Goal: Task Accomplishment & Management: Use online tool/utility

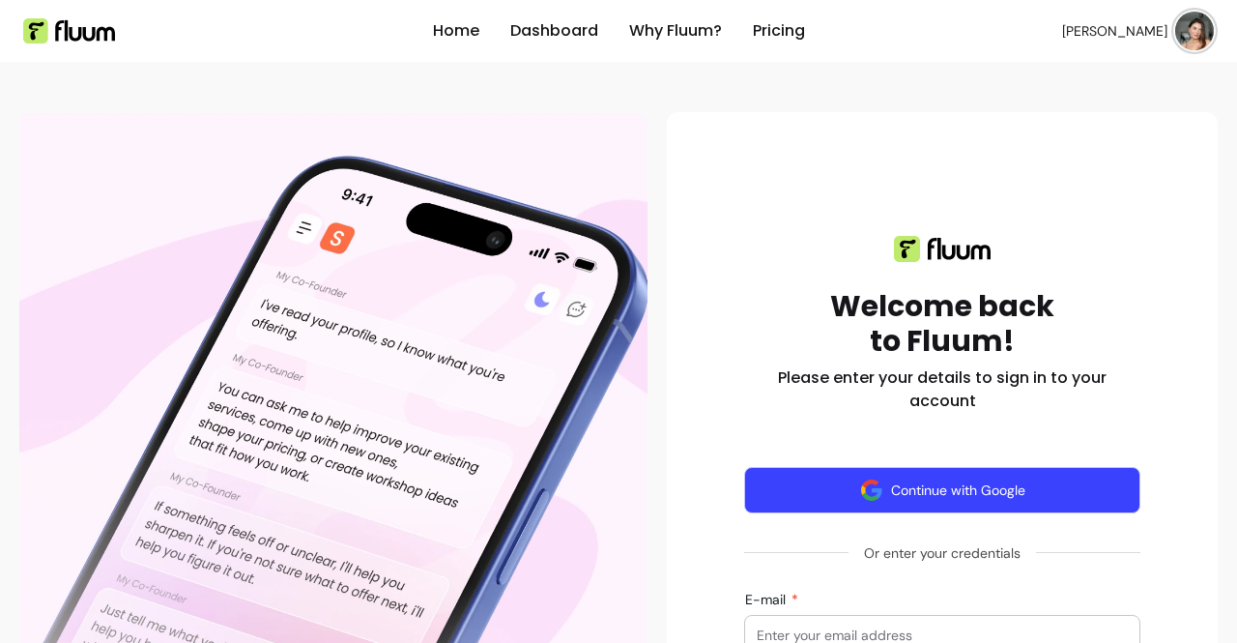
click at [868, 485] on img "button" at bounding box center [871, 489] width 23 height 23
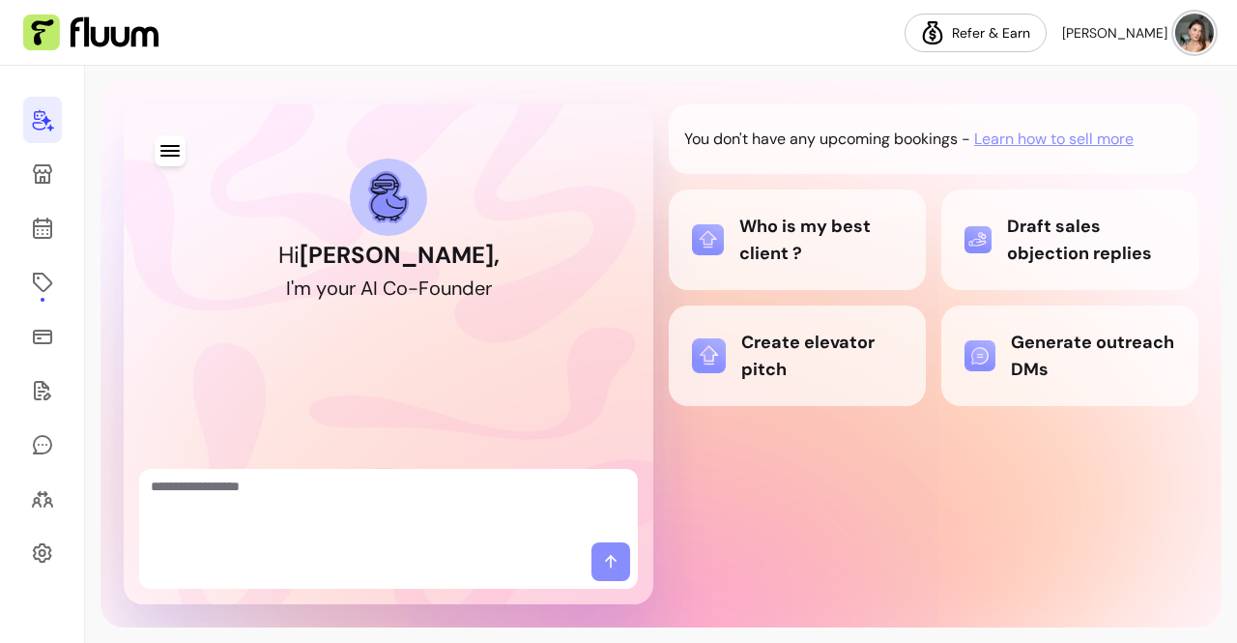
click at [392, 479] on textarea "Ask me anything..." at bounding box center [388, 505] width 475 height 58
click at [819, 379] on div "Create elevator pitch" at bounding box center [797, 356] width 211 height 54
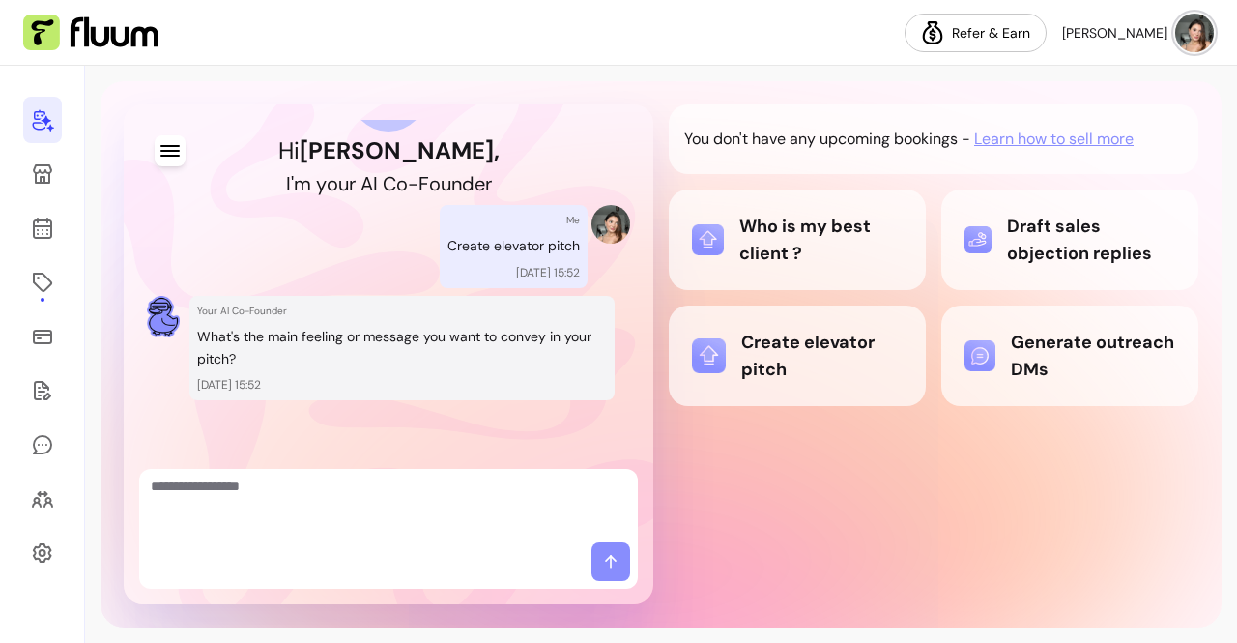
click at [45, 124] on icon at bounding box center [43, 121] width 21 height 22
click at [36, 291] on icon at bounding box center [42, 282] width 23 height 23
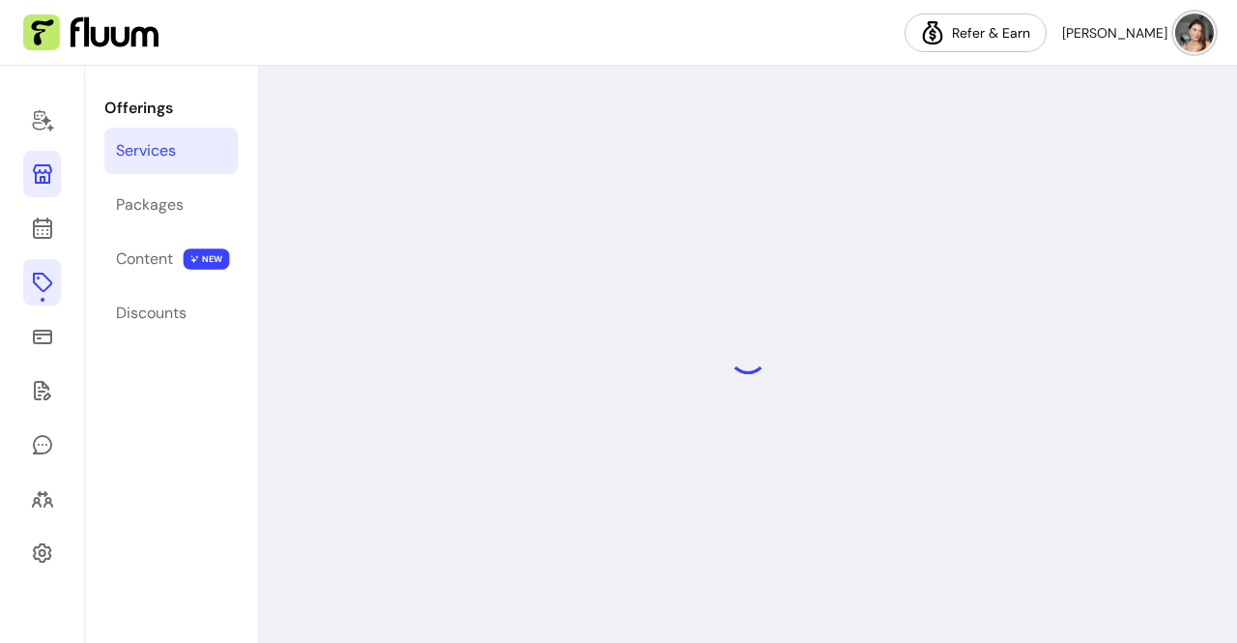
click at [44, 183] on icon at bounding box center [42, 173] width 19 height 19
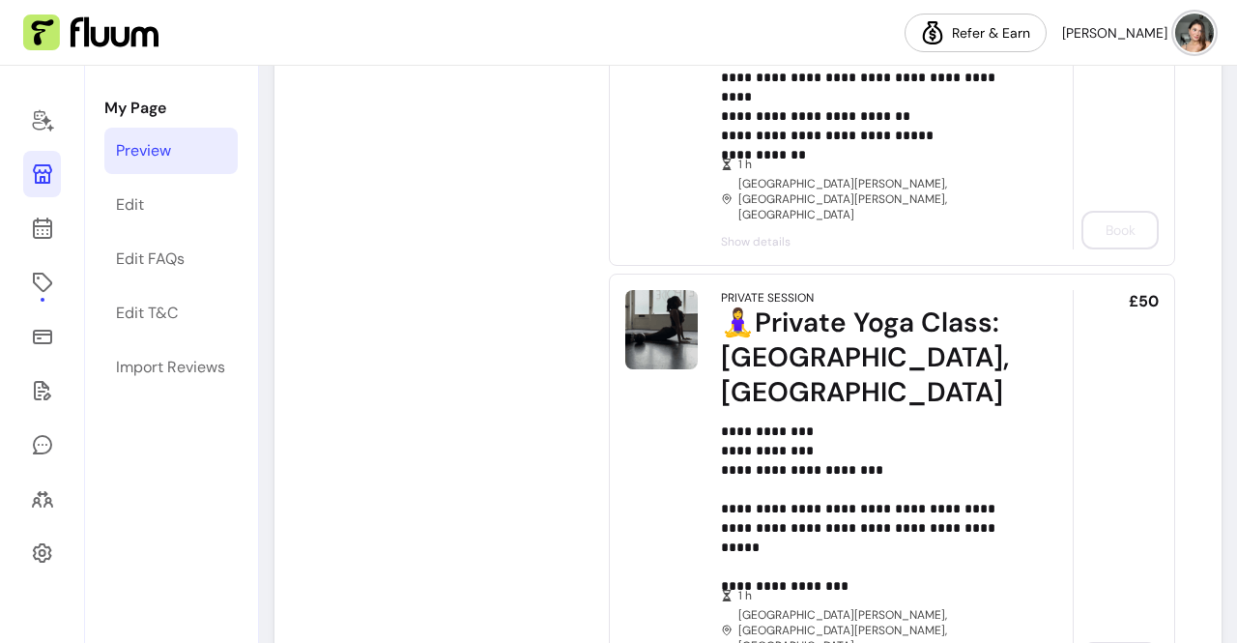
scroll to position [2657, 0]
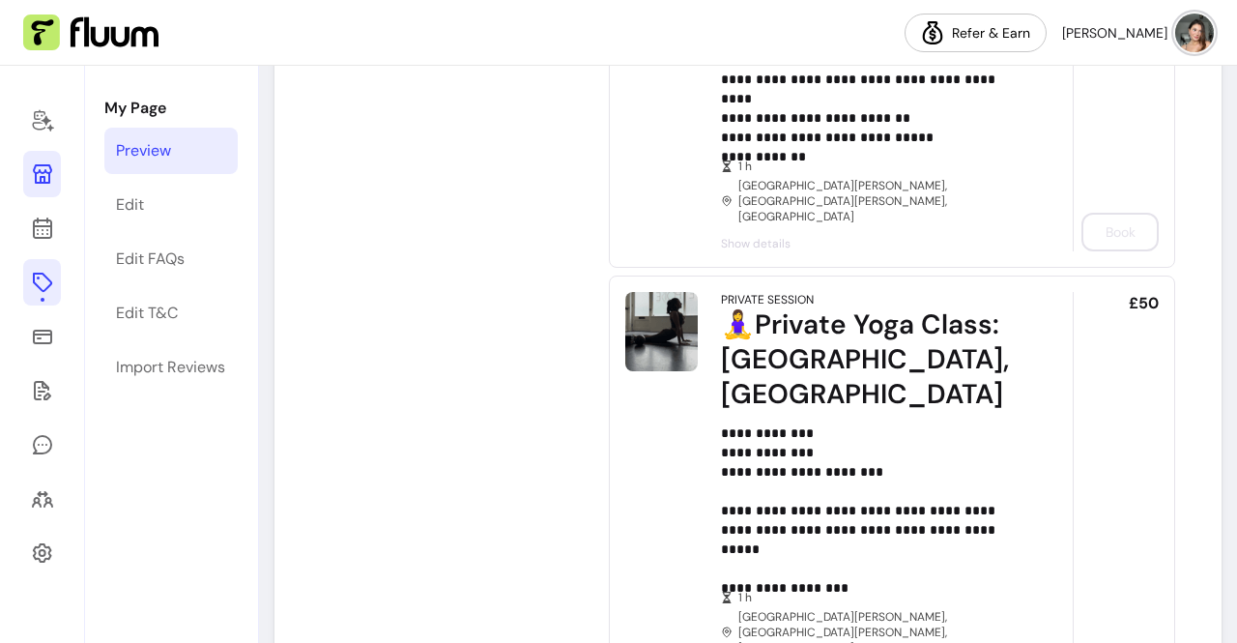
click at [43, 277] on icon at bounding box center [42, 282] width 23 height 23
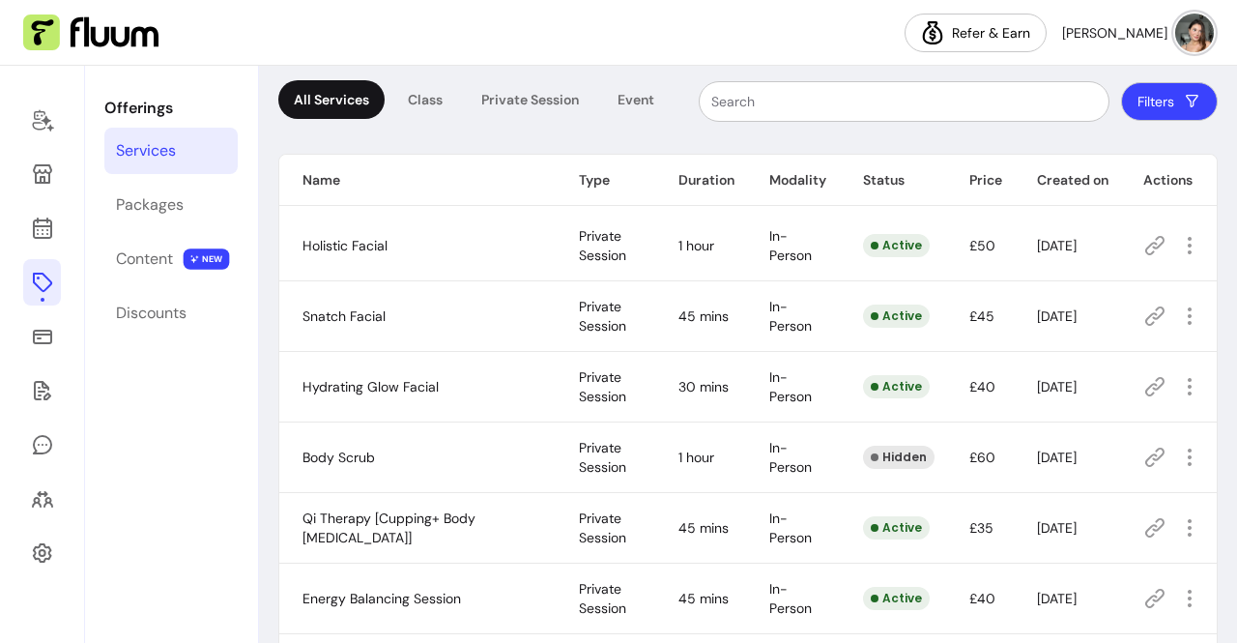
scroll to position [99, 0]
click at [1178, 384] on icon "button" at bounding box center [1189, 385] width 22 height 22
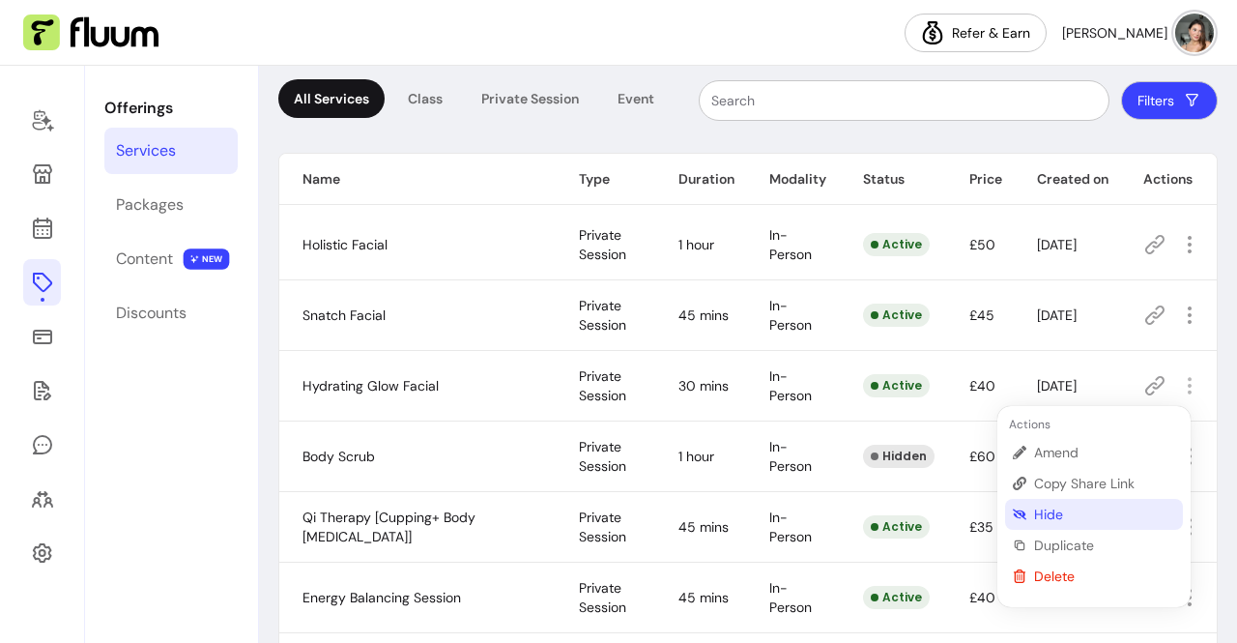
click at [1075, 519] on span "Hide" at bounding box center [1104, 513] width 141 height 19
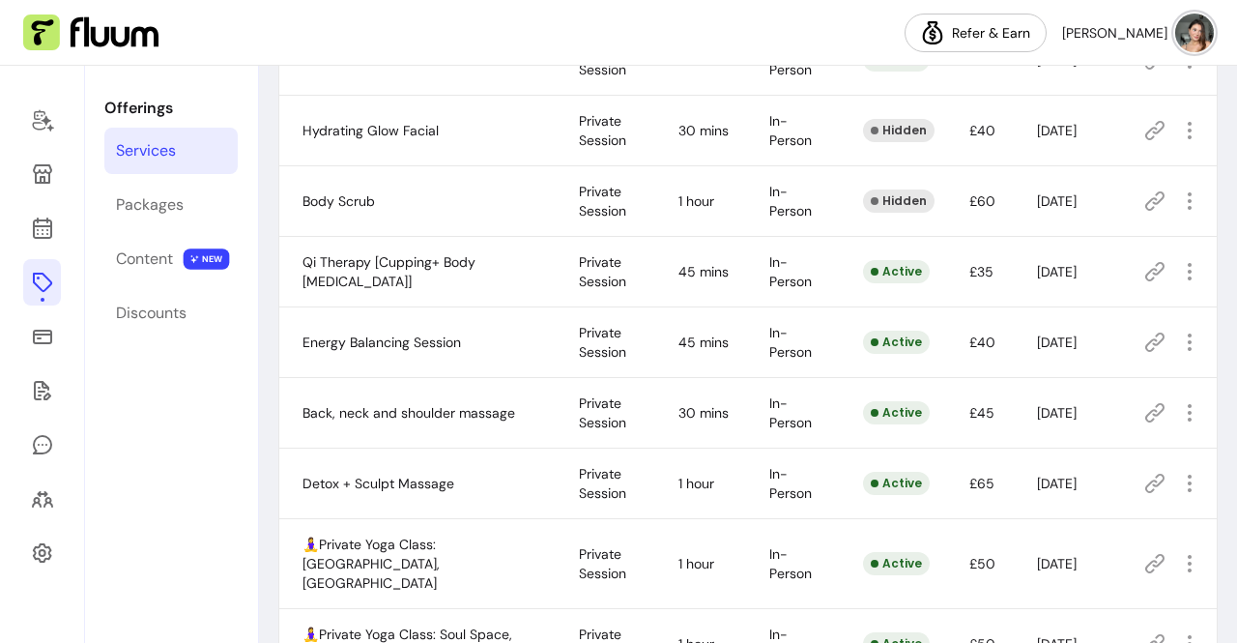
scroll to position [356, 0]
click at [1178, 341] on icon "button" at bounding box center [1189, 340] width 23 height 23
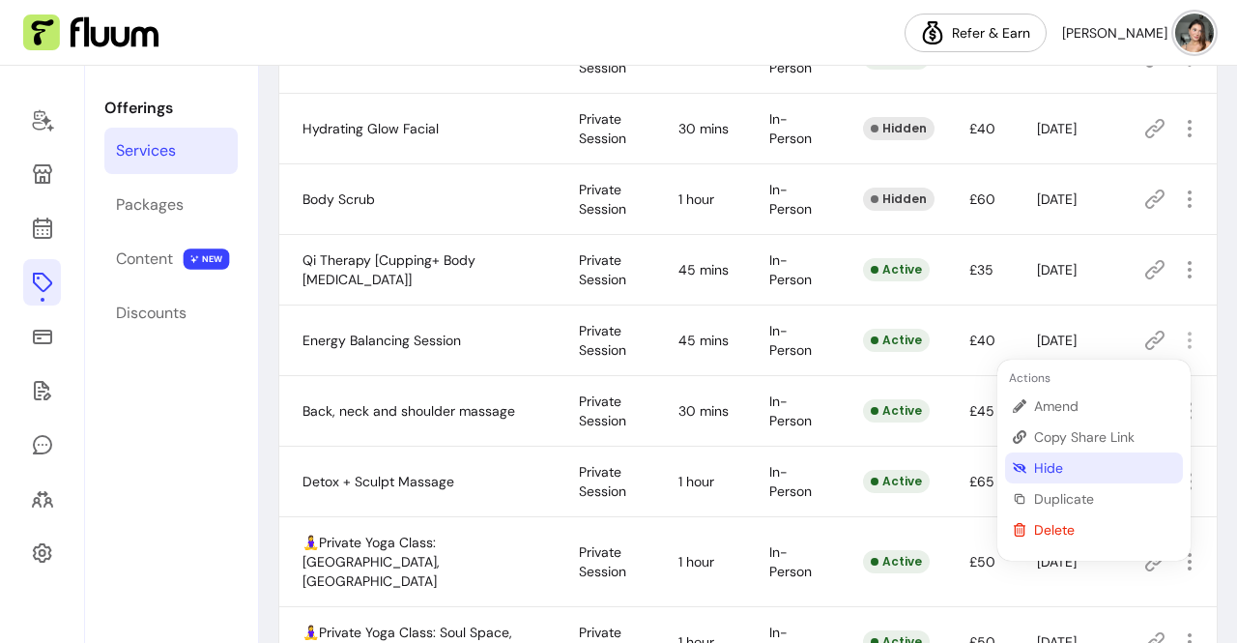
click at [1082, 459] on span "Hide" at bounding box center [1104, 467] width 141 height 19
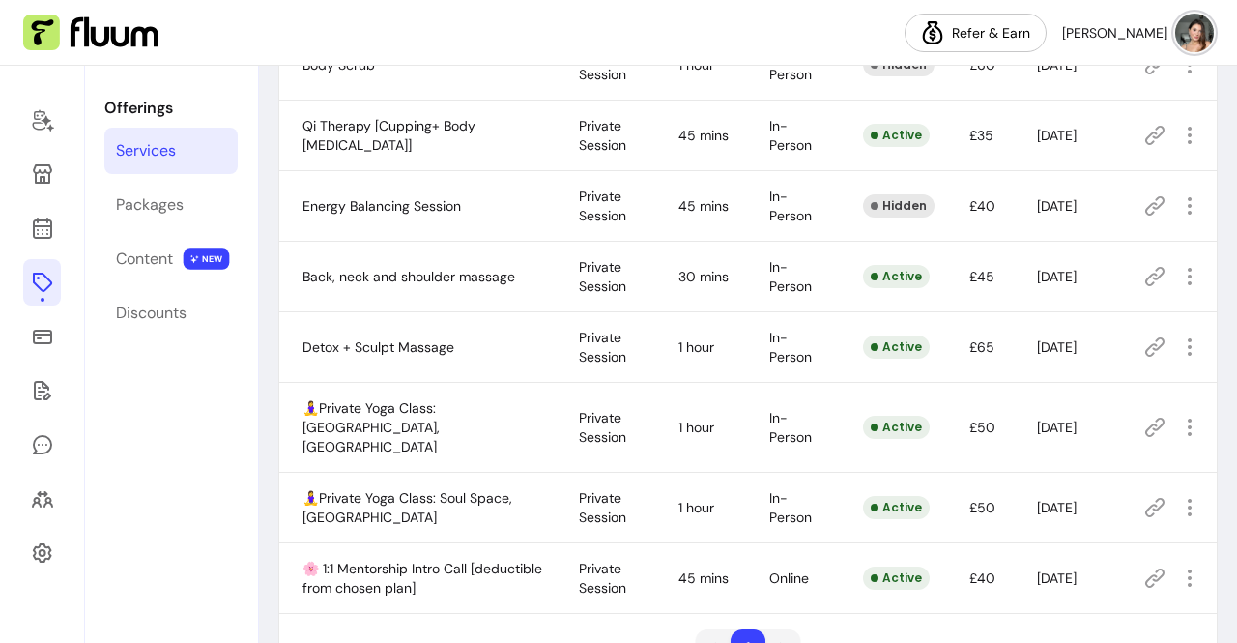
scroll to position [491, 0]
click at [1178, 416] on icon "button" at bounding box center [1189, 426] width 23 height 23
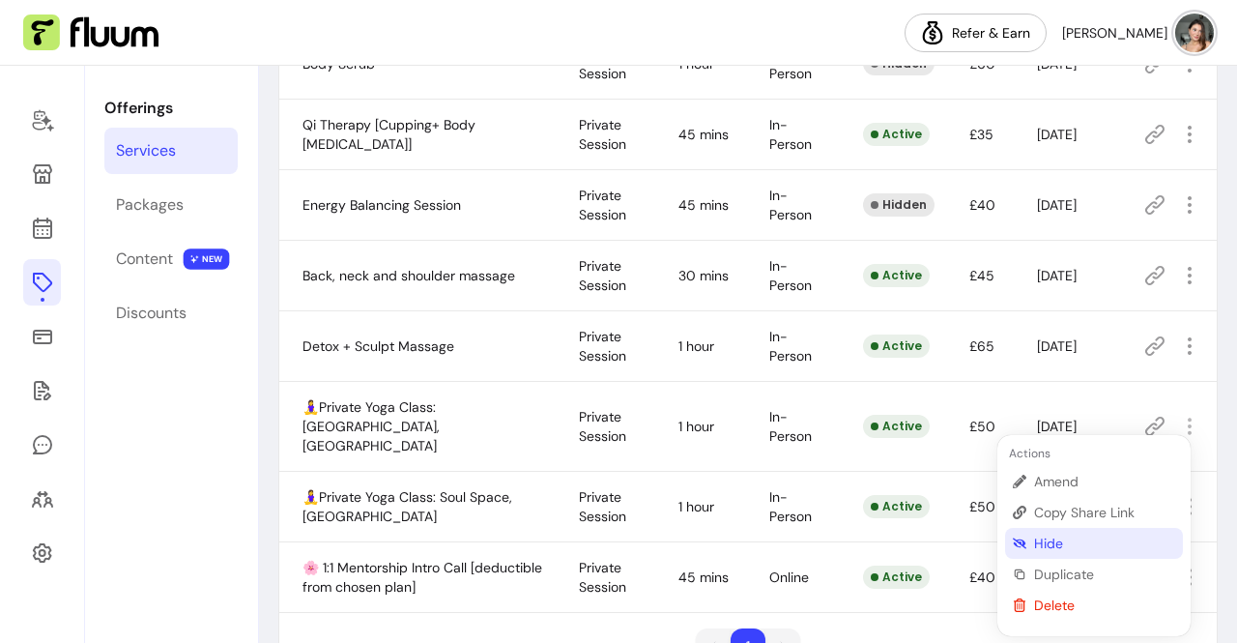
click at [1067, 536] on span "Hide" at bounding box center [1104, 542] width 141 height 19
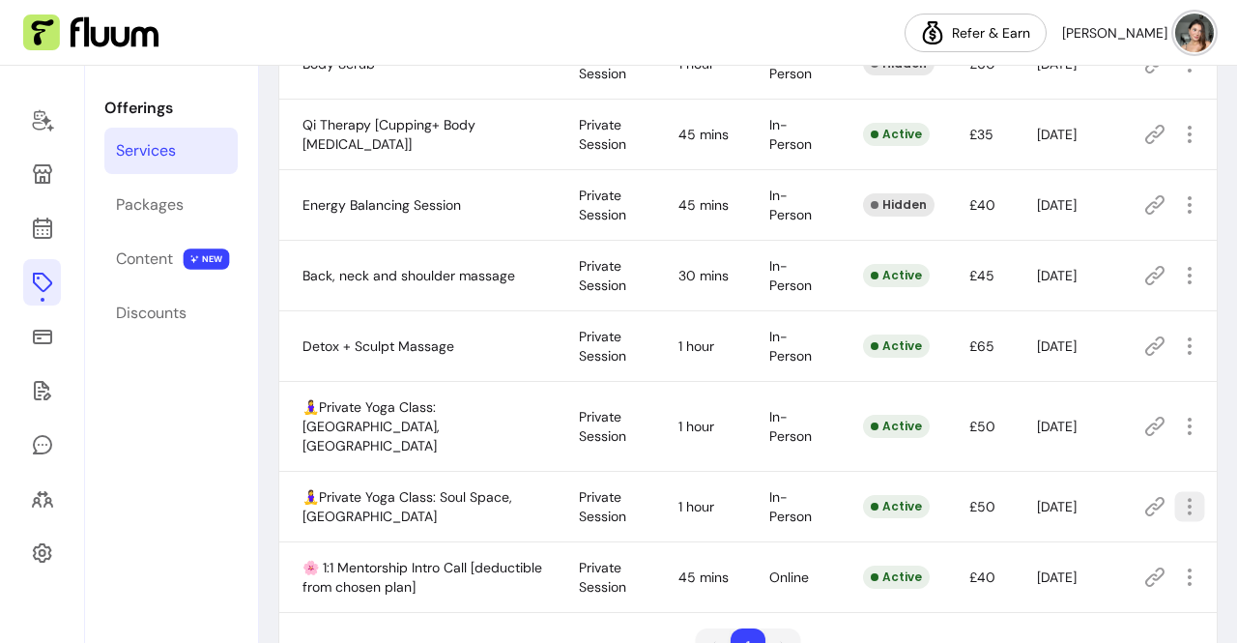
click at [1178, 495] on icon "button" at bounding box center [1189, 506] width 22 height 22
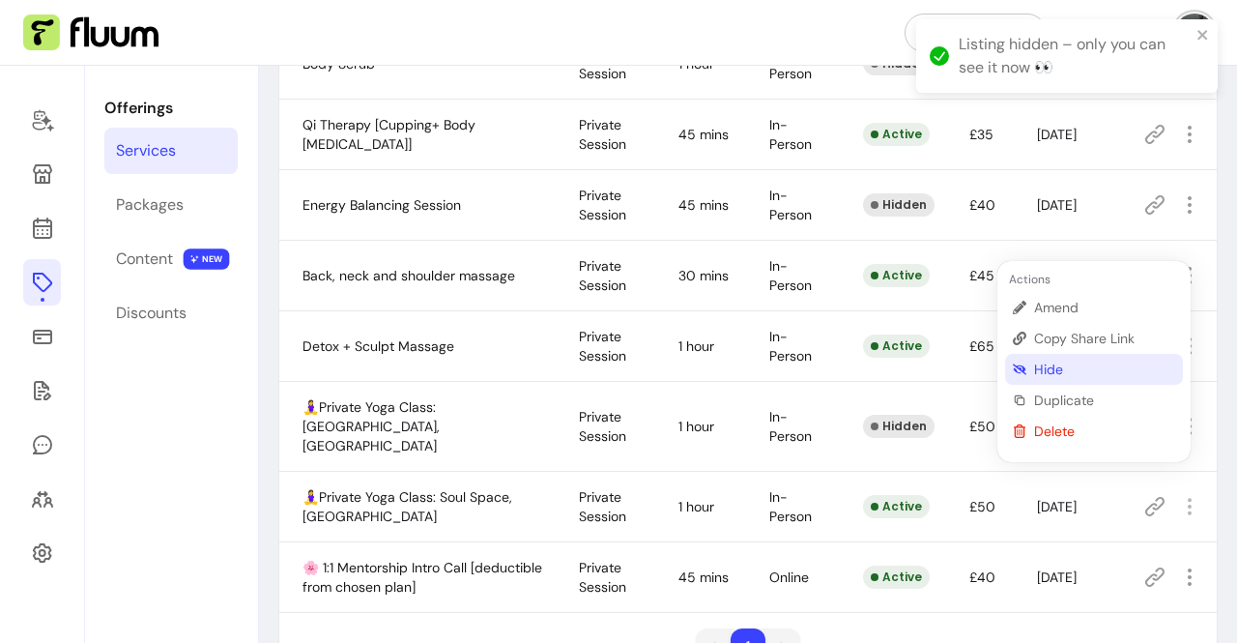
click at [1084, 366] on span "Hide" at bounding box center [1104, 368] width 141 height 19
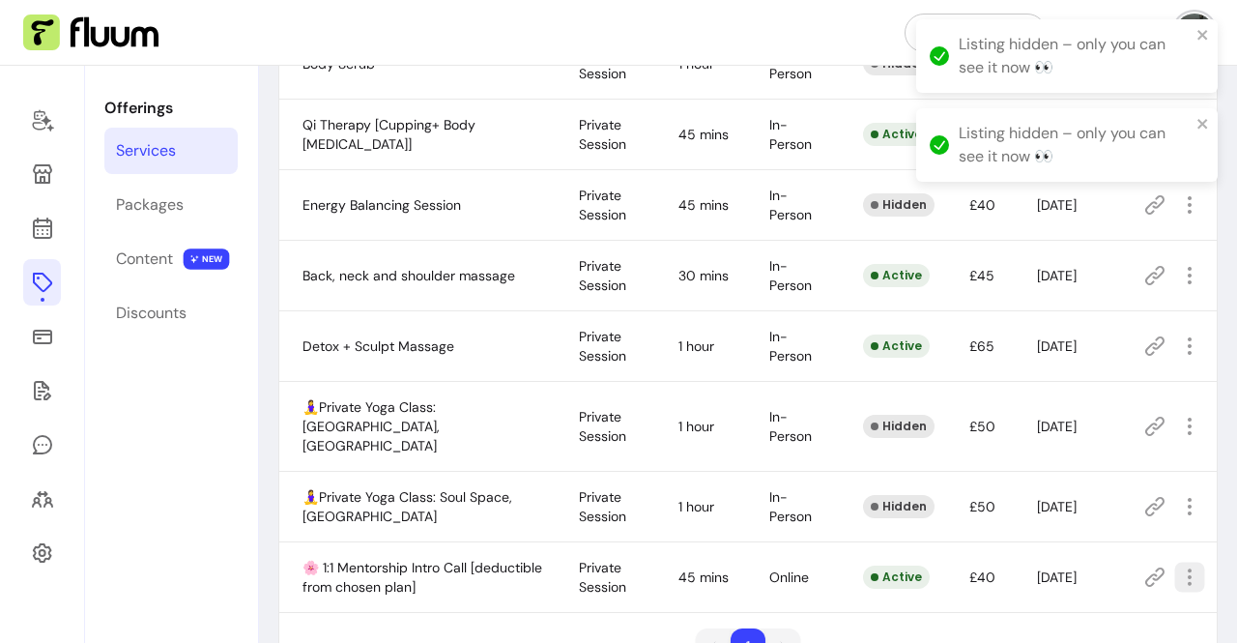
click at [1178, 565] on icon "button" at bounding box center [1189, 576] width 22 height 22
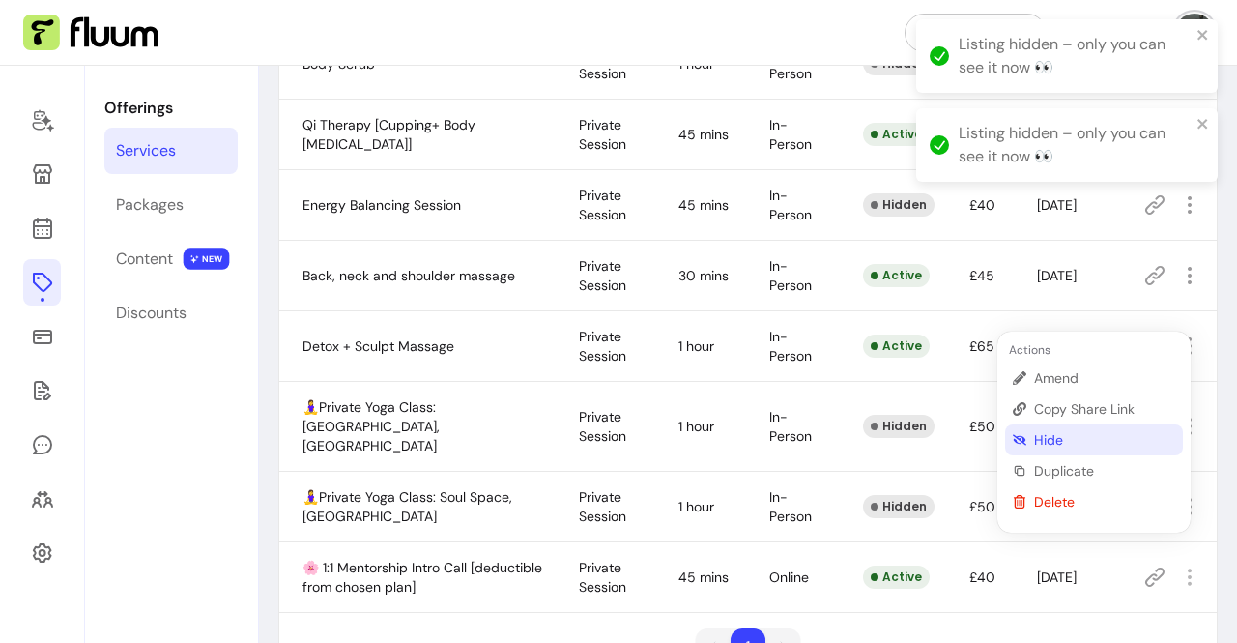
click at [1051, 435] on span "Hide" at bounding box center [1104, 439] width 141 height 19
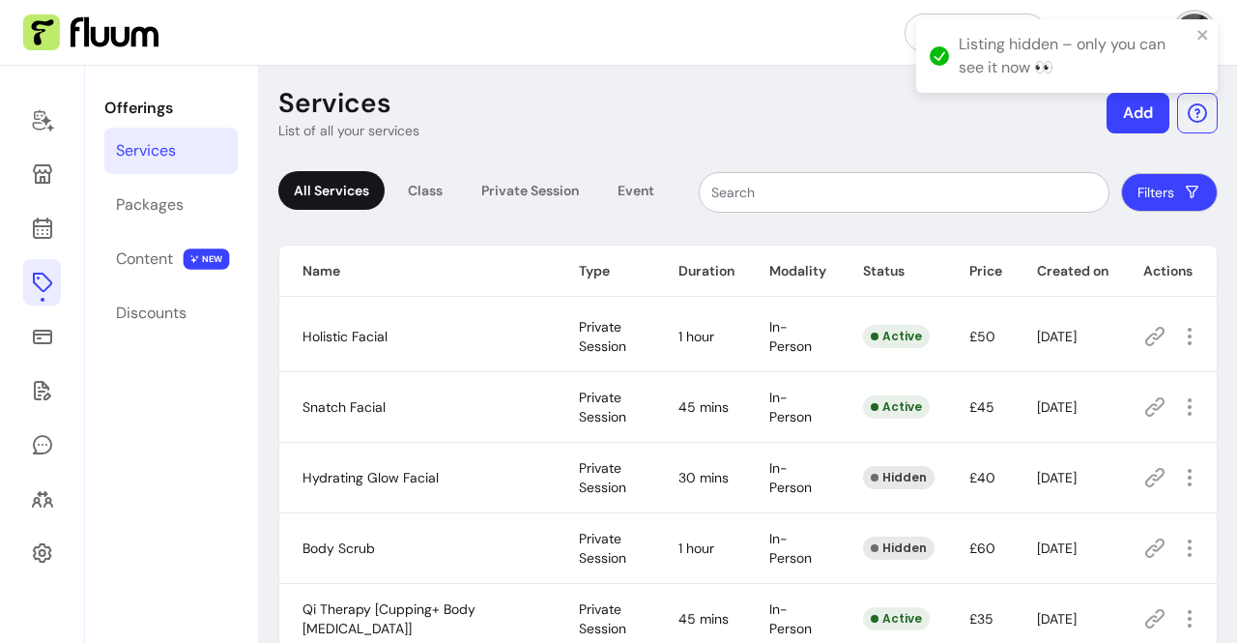
scroll to position [0, 0]
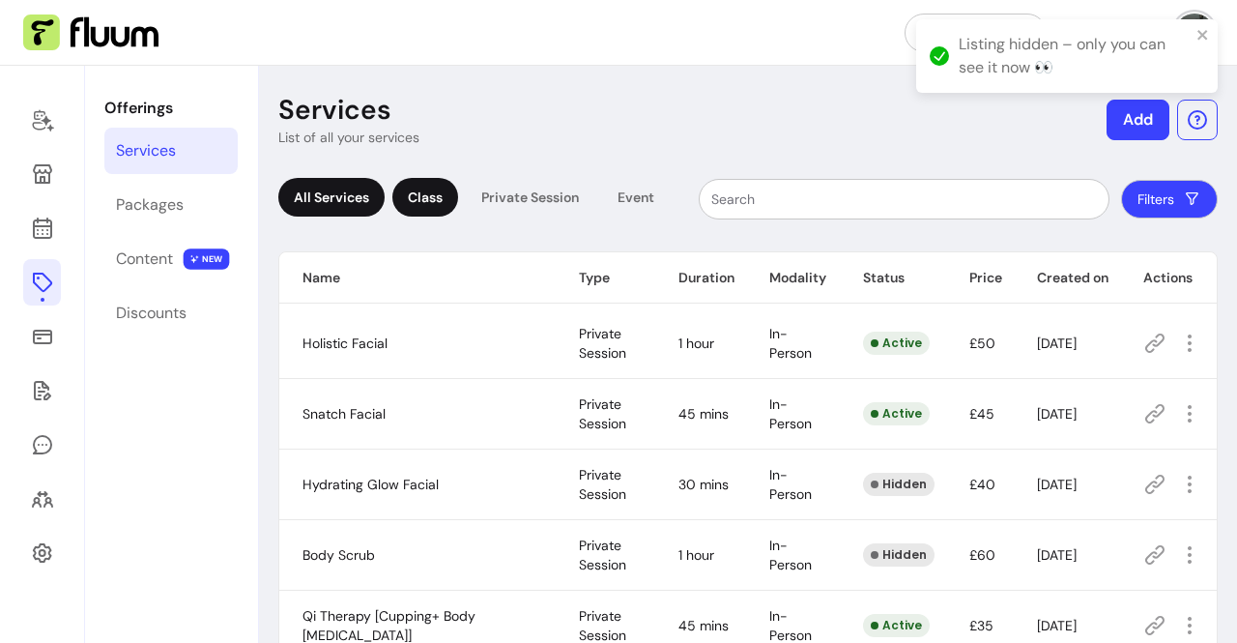
click at [410, 212] on div "Class" at bounding box center [425, 197] width 66 height 39
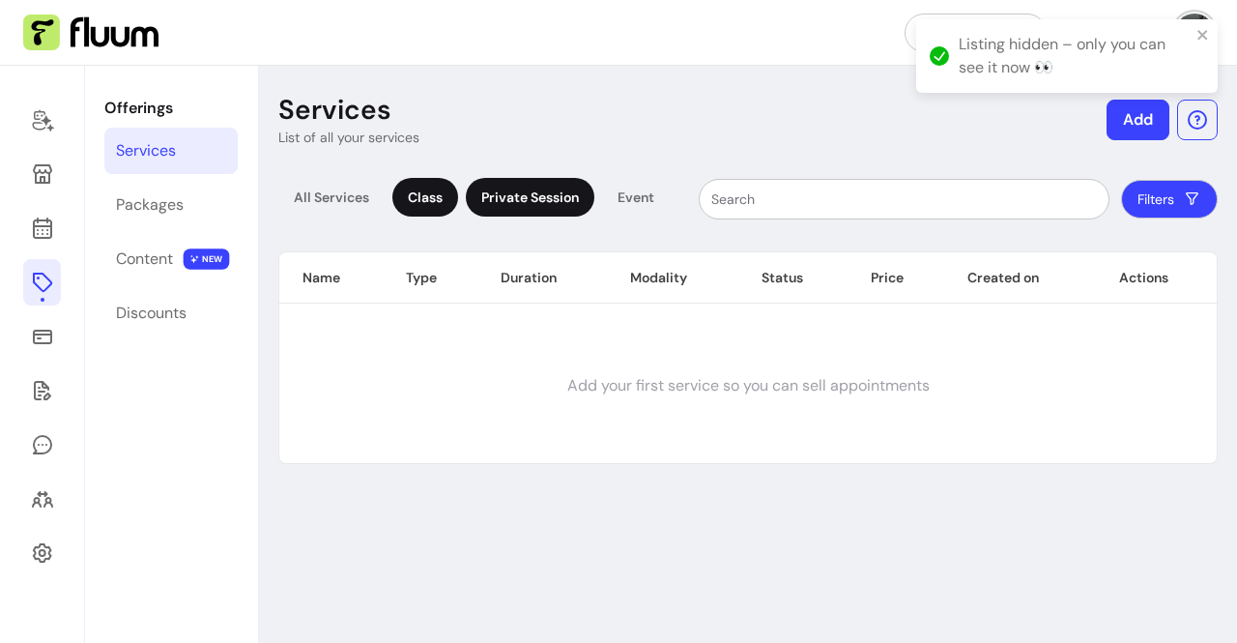
click at [499, 201] on div "Private Session" at bounding box center [530, 197] width 129 height 39
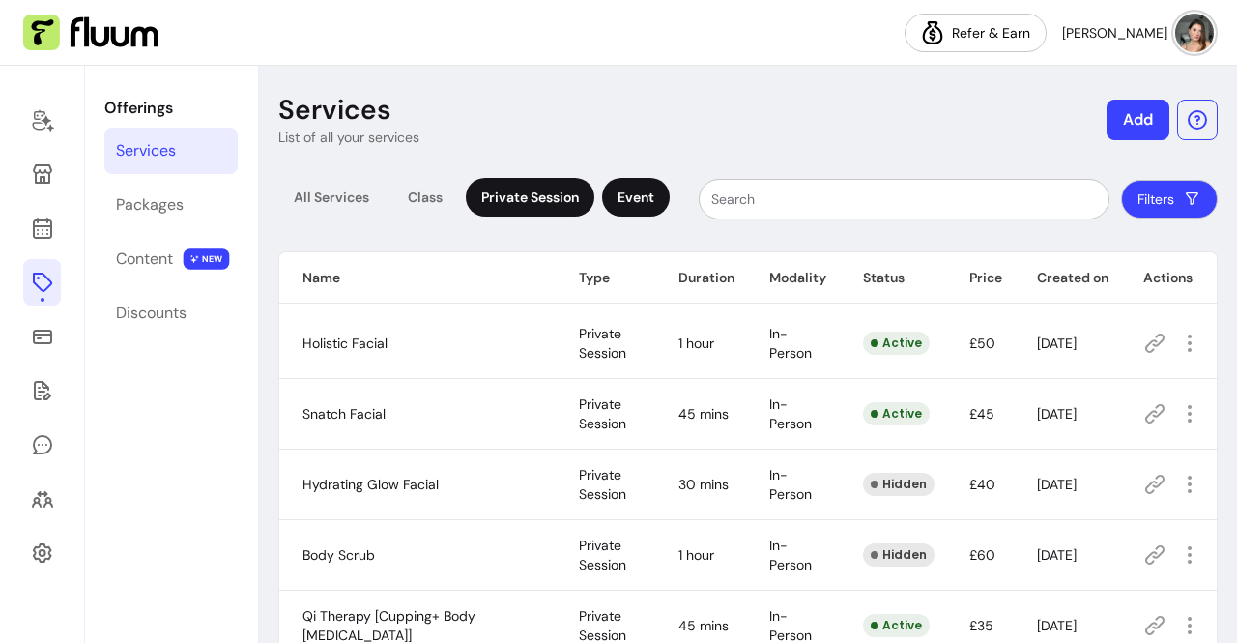
click at [632, 193] on div "Event" at bounding box center [636, 197] width 68 height 39
